Goal: Task Accomplishment & Management: Use online tool/utility

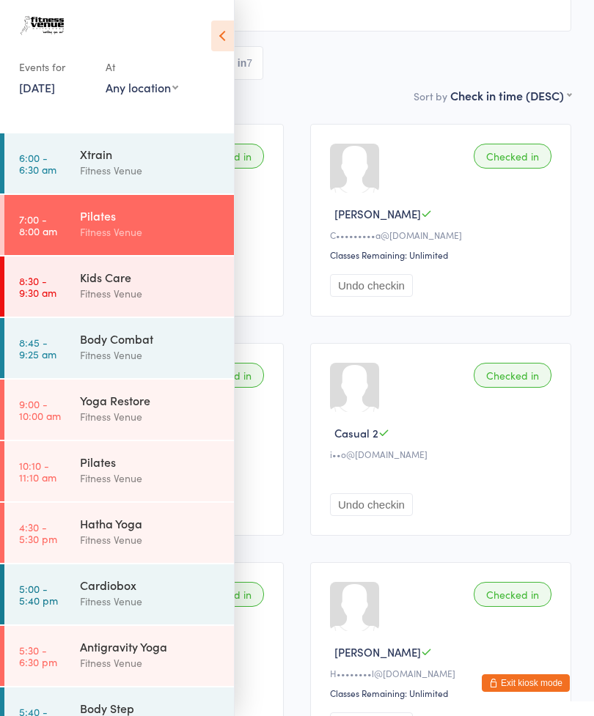
click at [105, 292] on div "Fitness Venue" at bounding box center [150, 293] width 141 height 17
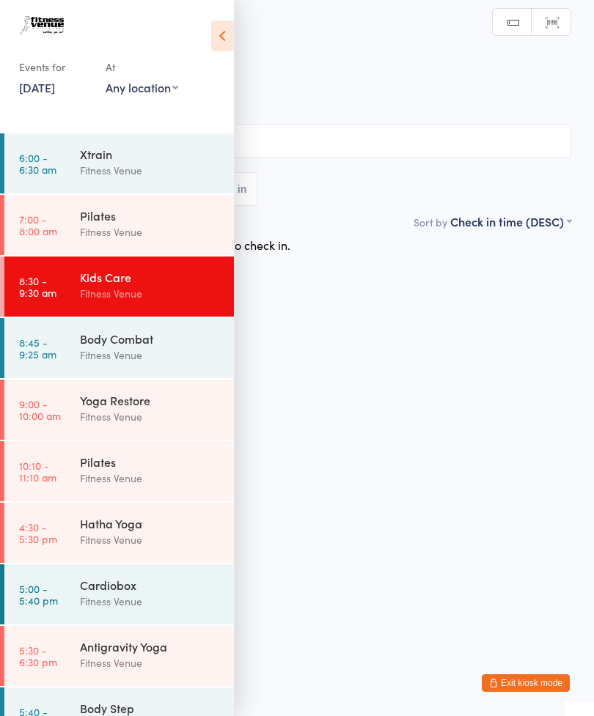
click at [213, 39] on icon at bounding box center [222, 36] width 23 height 31
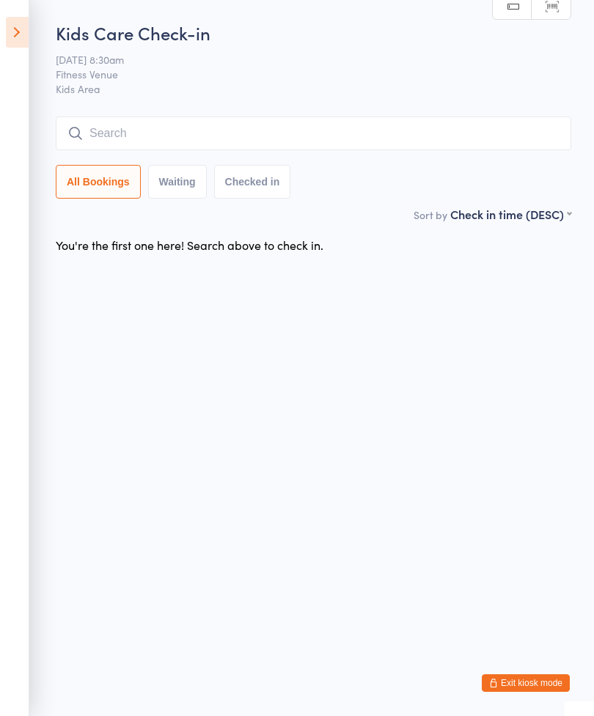
click at [172, 140] on input "search" at bounding box center [313, 134] width 515 height 34
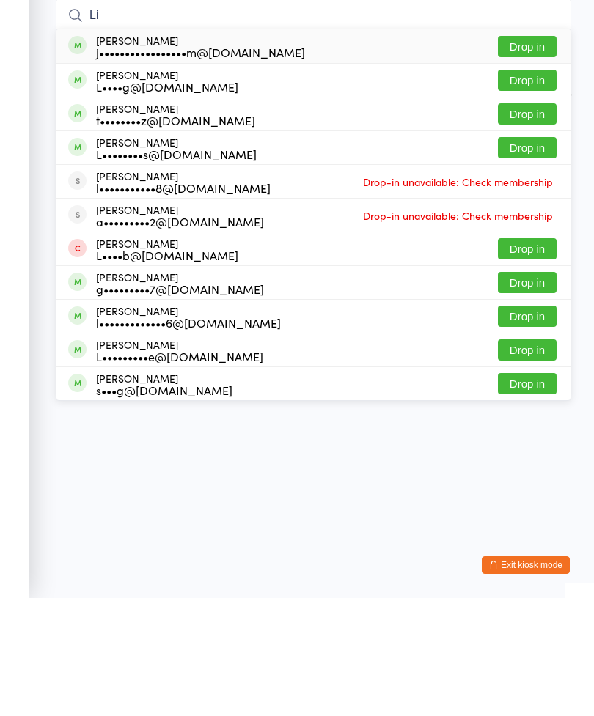
type input "L"
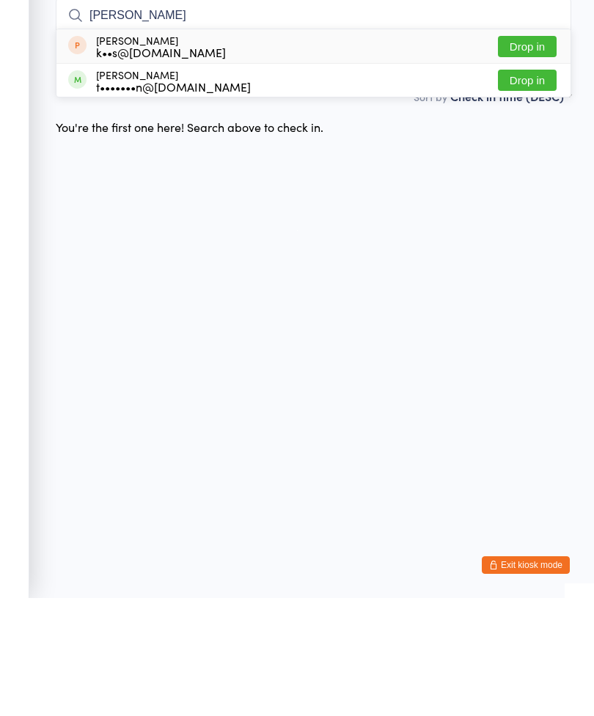
type input "[PERSON_NAME]"
click at [527, 154] on button "Drop in" at bounding box center [527, 164] width 59 height 21
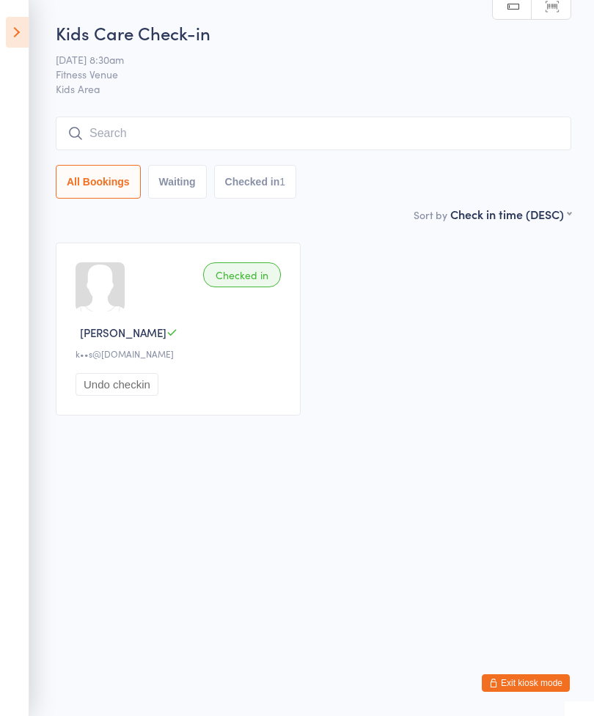
click at [139, 141] on input "search" at bounding box center [313, 134] width 515 height 34
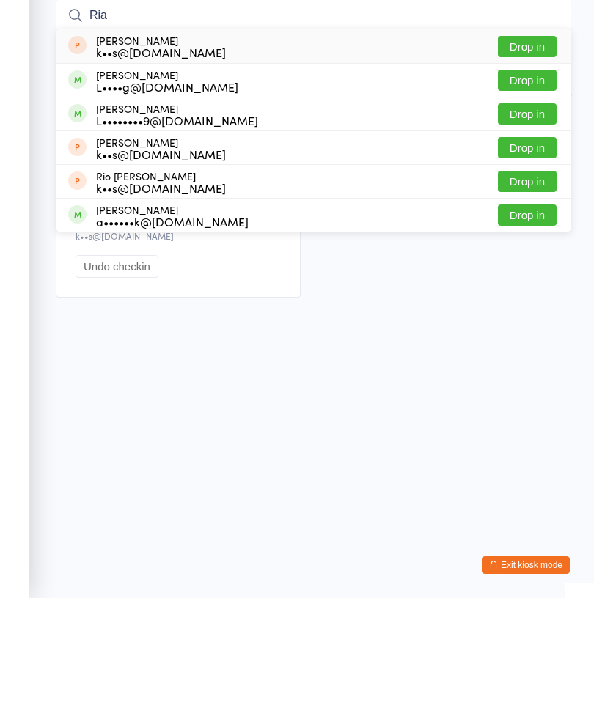
type input "Ria"
click at [529, 154] on button "Drop in" at bounding box center [527, 164] width 59 height 21
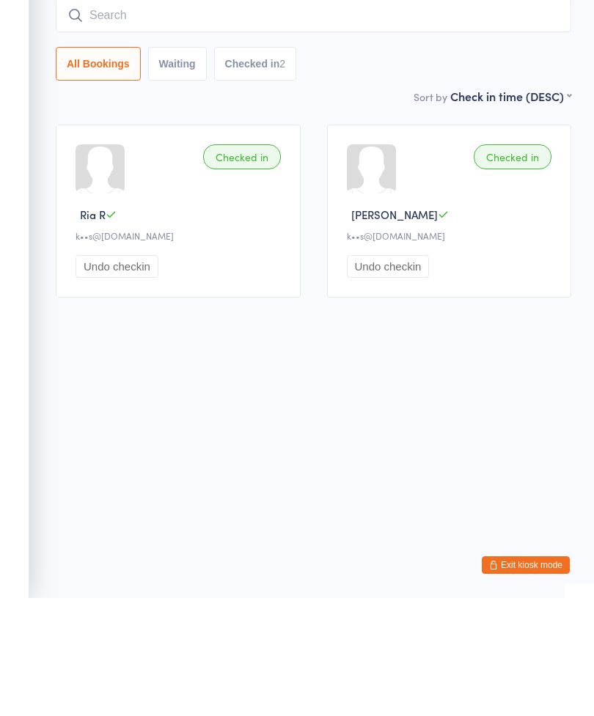
click at [161, 117] on input "search" at bounding box center [313, 134] width 515 height 34
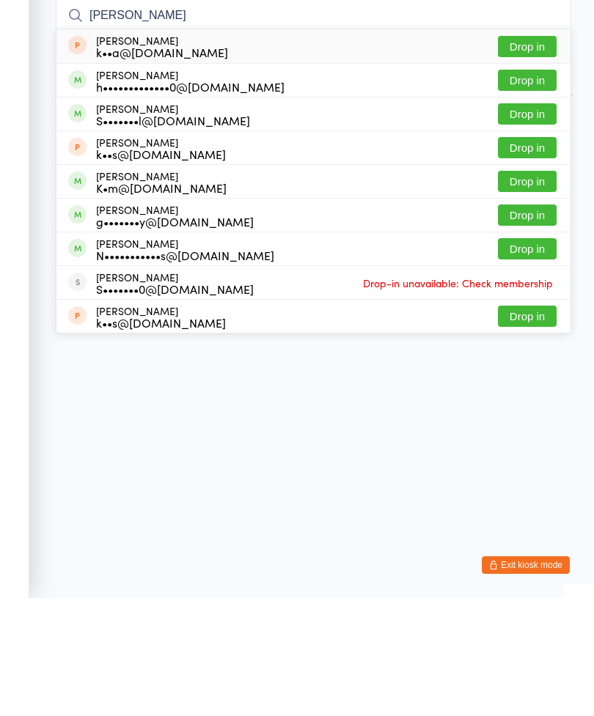
type input "[PERSON_NAME]"
click at [519, 255] on button "Drop in" at bounding box center [527, 265] width 59 height 21
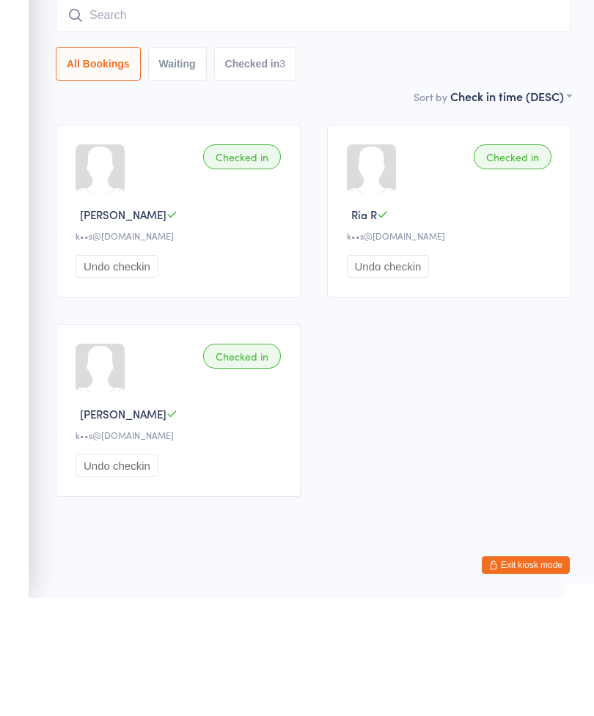
scroll to position [22, 0]
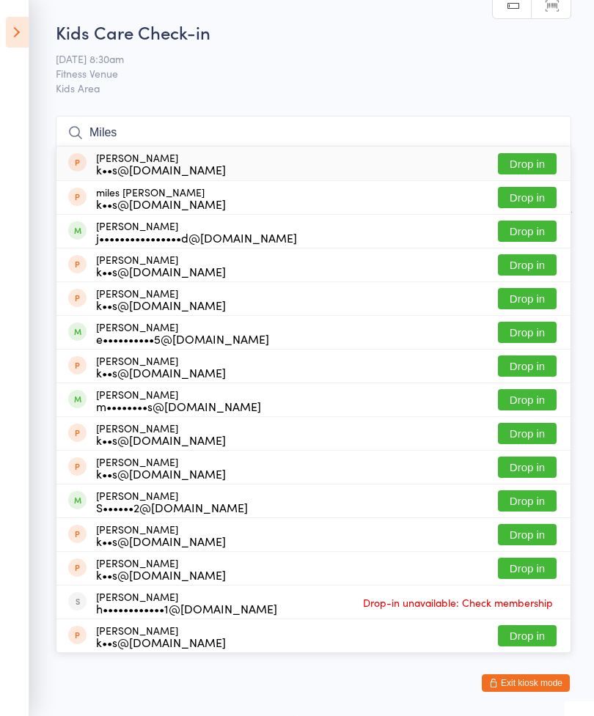
type input "Miles"
click at [525, 187] on button "Drop in" at bounding box center [527, 197] width 59 height 21
